Goal: Complete application form

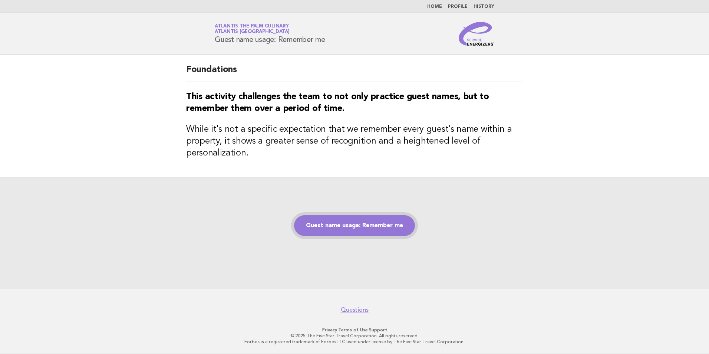
click at [352, 222] on link "Guest name usage: Remember me" at bounding box center [354, 225] width 121 height 21
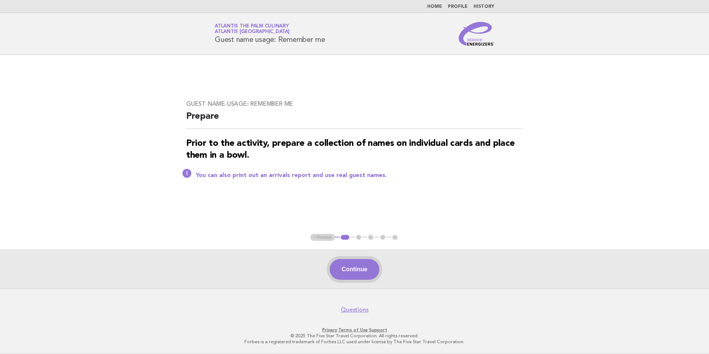
click at [359, 275] on button "Continue" at bounding box center [354, 269] width 49 height 21
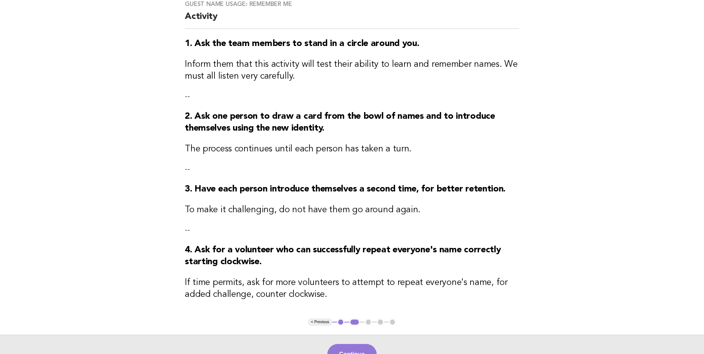
scroll to position [150, 0]
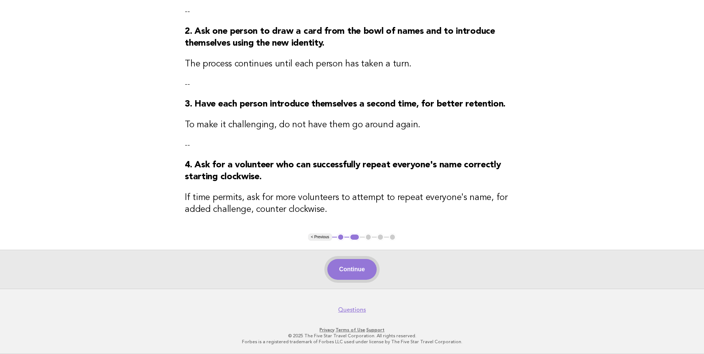
click at [358, 272] on button "Continue" at bounding box center [351, 269] width 49 height 21
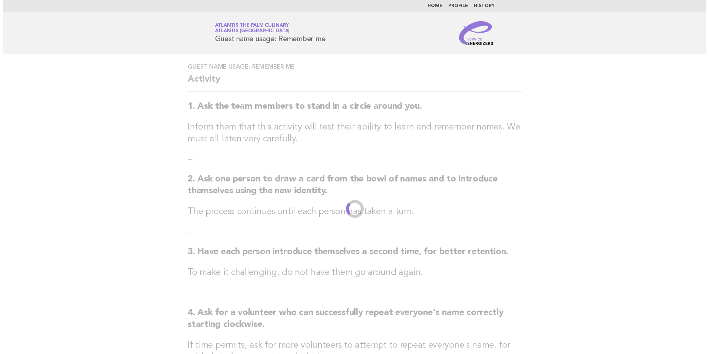
scroll to position [0, 0]
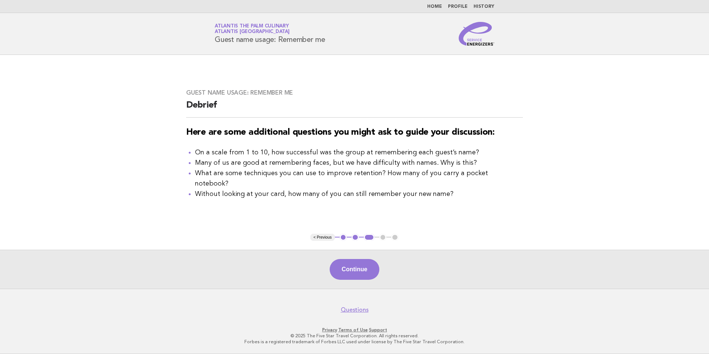
click at [358, 266] on button "Continue" at bounding box center [354, 269] width 49 height 21
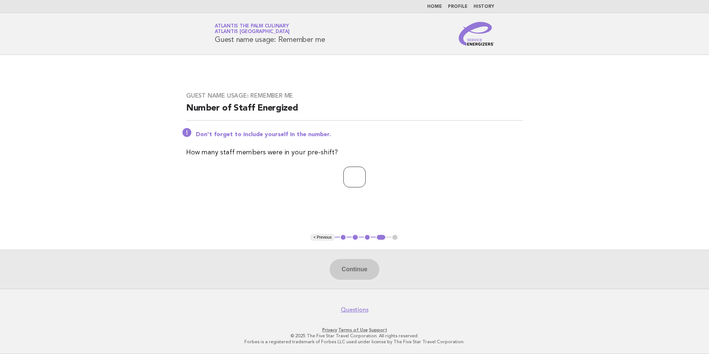
click at [353, 177] on input "number" at bounding box center [355, 177] width 22 height 21
type input "**"
click at [360, 263] on button "Continue" at bounding box center [354, 269] width 49 height 21
